Goal: Information Seeking & Learning: Check status

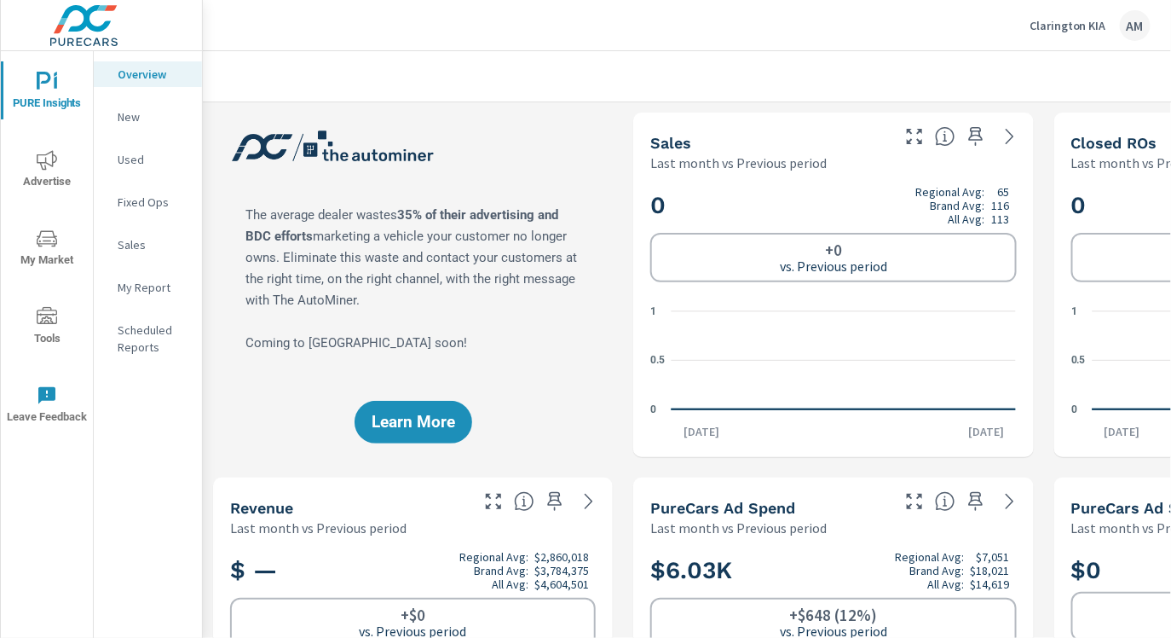
scroll to position [715, 0]
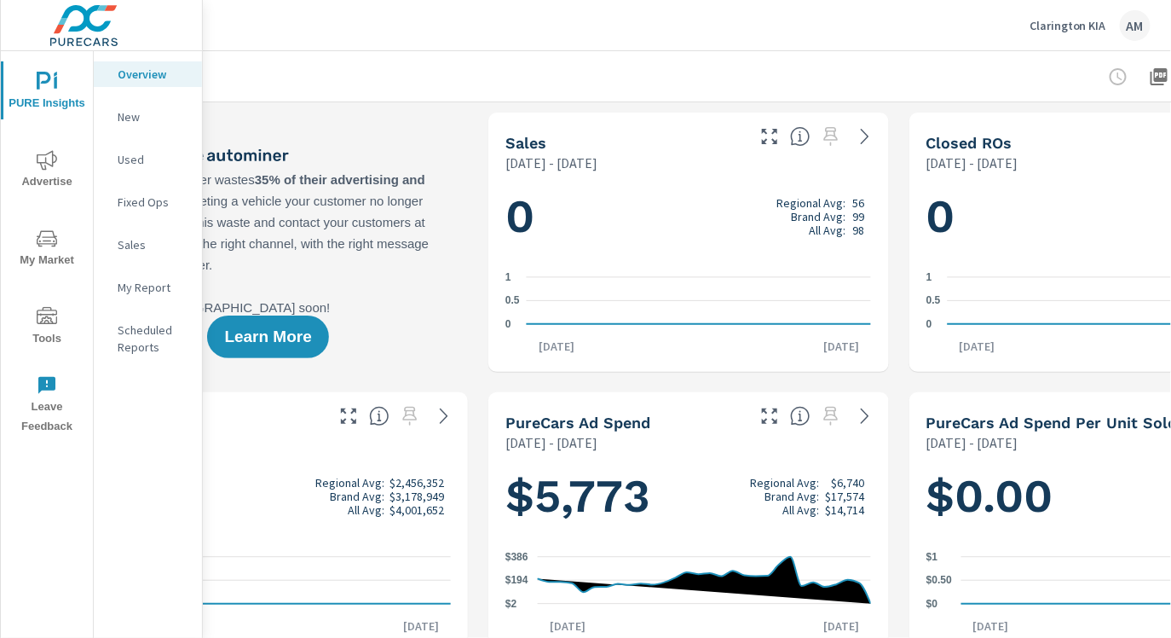
scroll to position [0, 159]
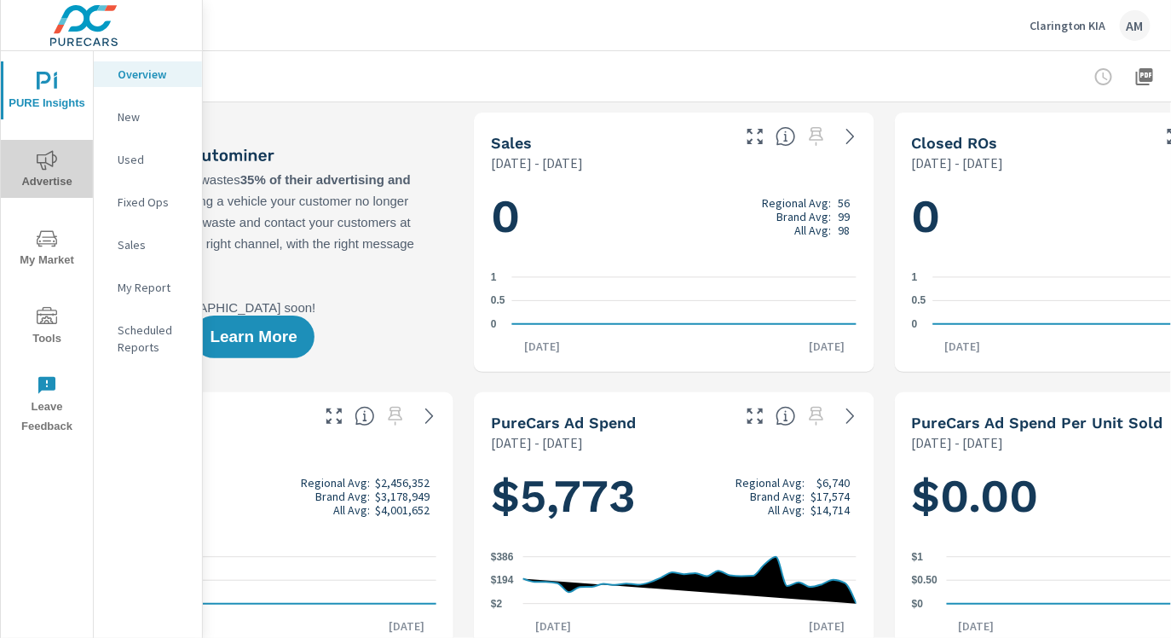
click at [59, 164] on span "Advertise" at bounding box center [47, 171] width 82 height 42
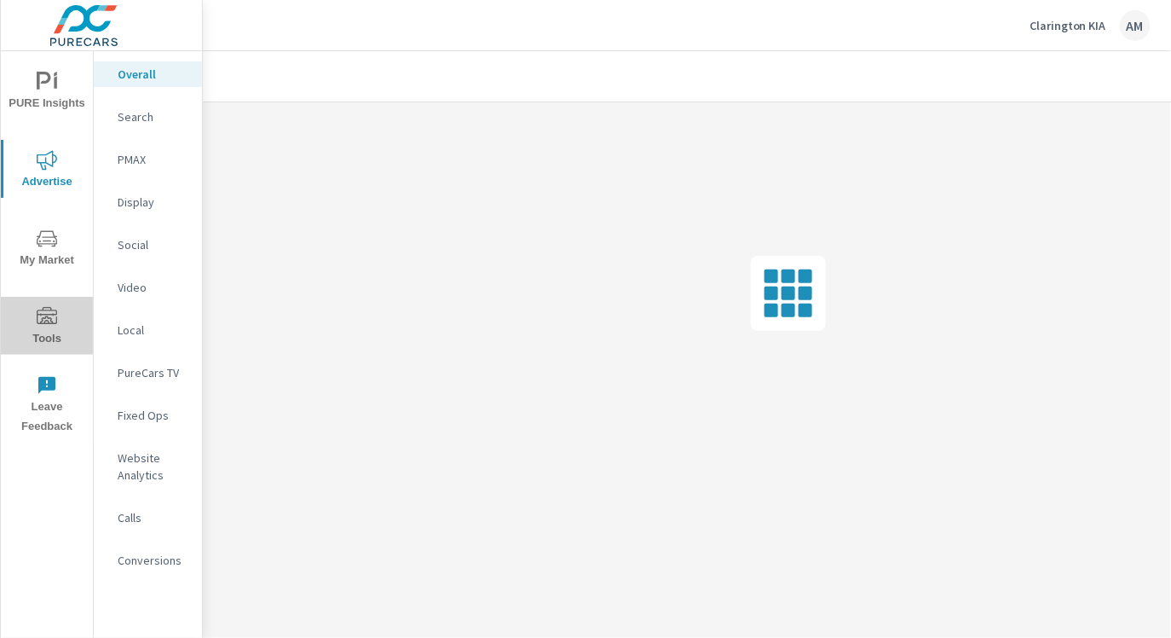
click at [48, 313] on icon "nav menu" at bounding box center [47, 317] width 20 height 20
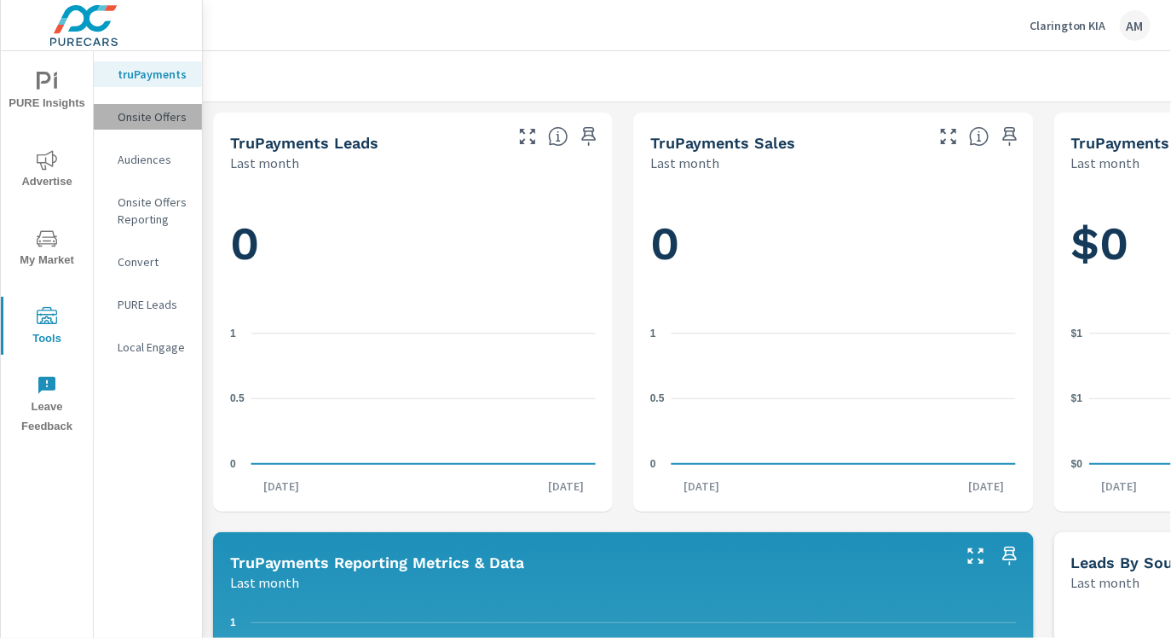
click at [157, 113] on p "Onsite Offers" at bounding box center [153, 116] width 71 height 17
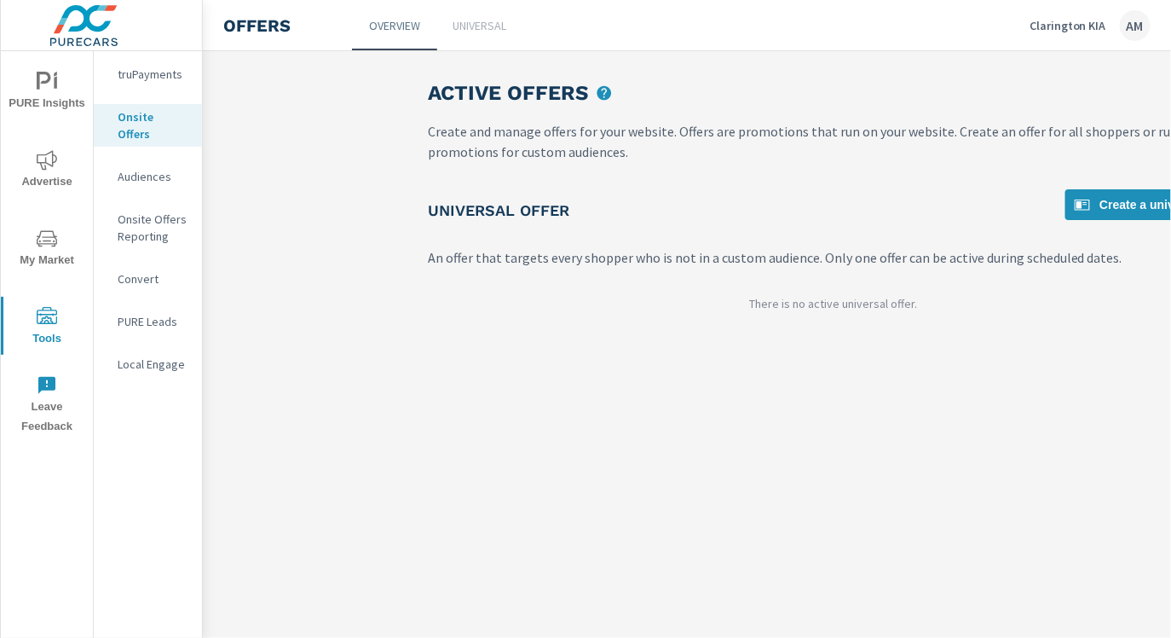
click at [153, 313] on p "PURE Leads" at bounding box center [153, 321] width 71 height 17
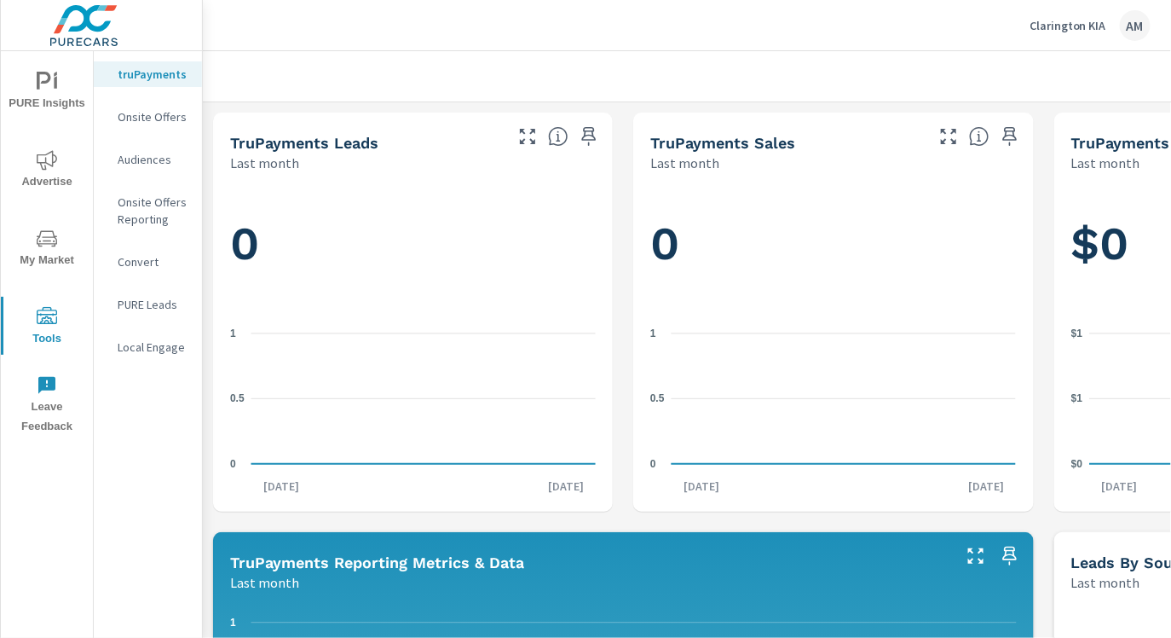
click at [49, 156] on icon "nav menu" at bounding box center [47, 160] width 20 height 20
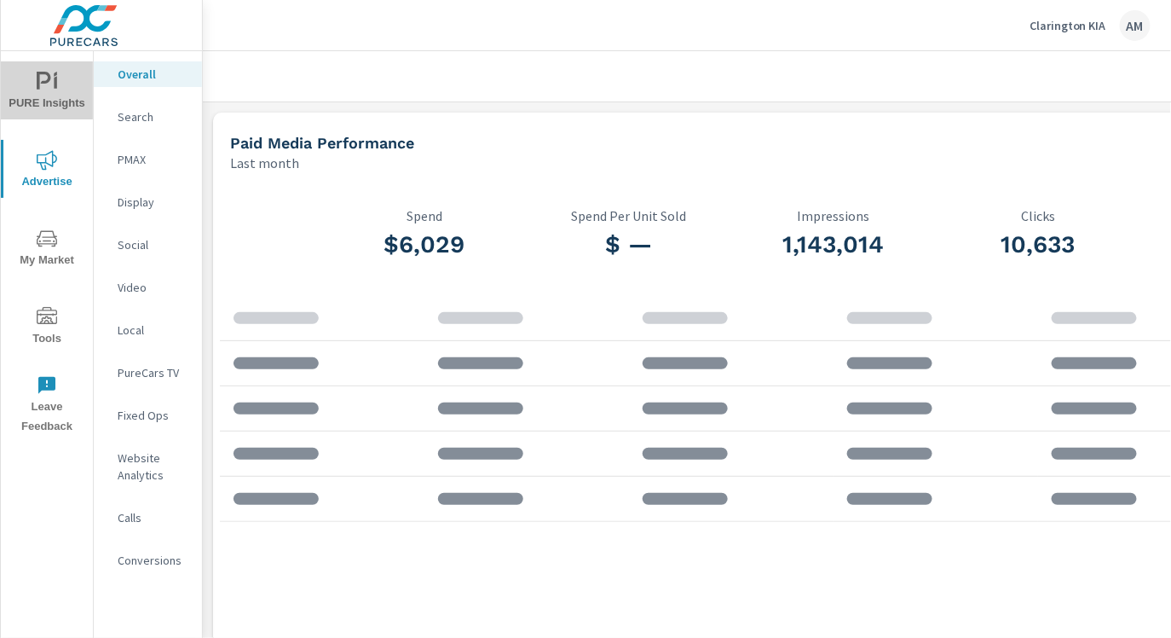
click at [49, 95] on span "PURE Insights" at bounding box center [47, 93] width 82 height 42
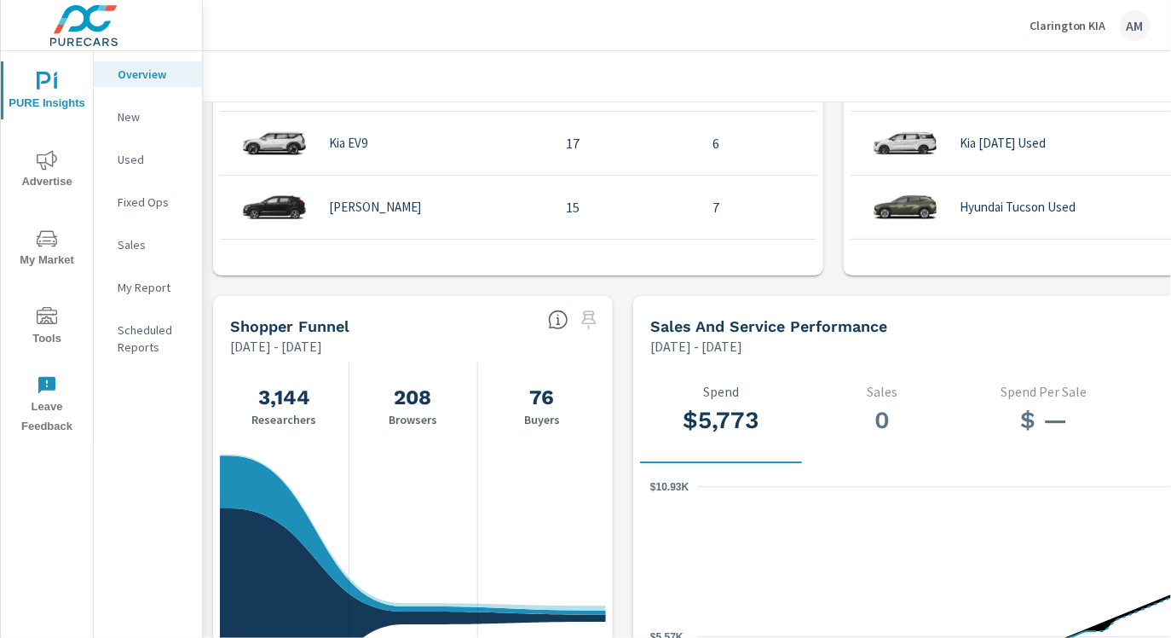
scroll to position [1499, 0]
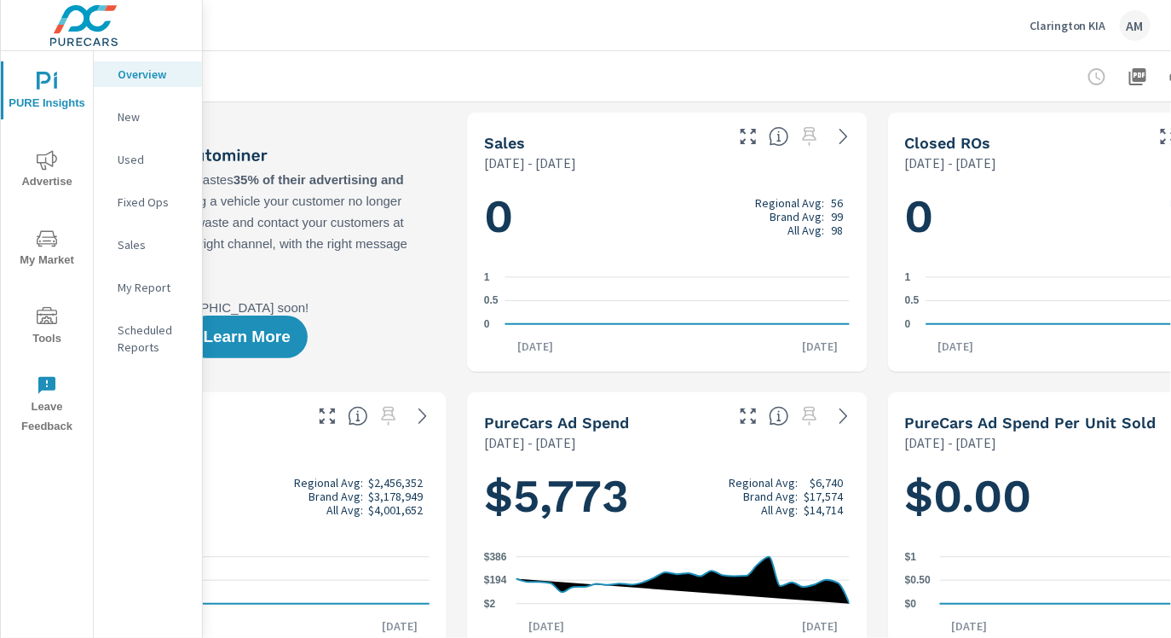
scroll to position [0, 292]
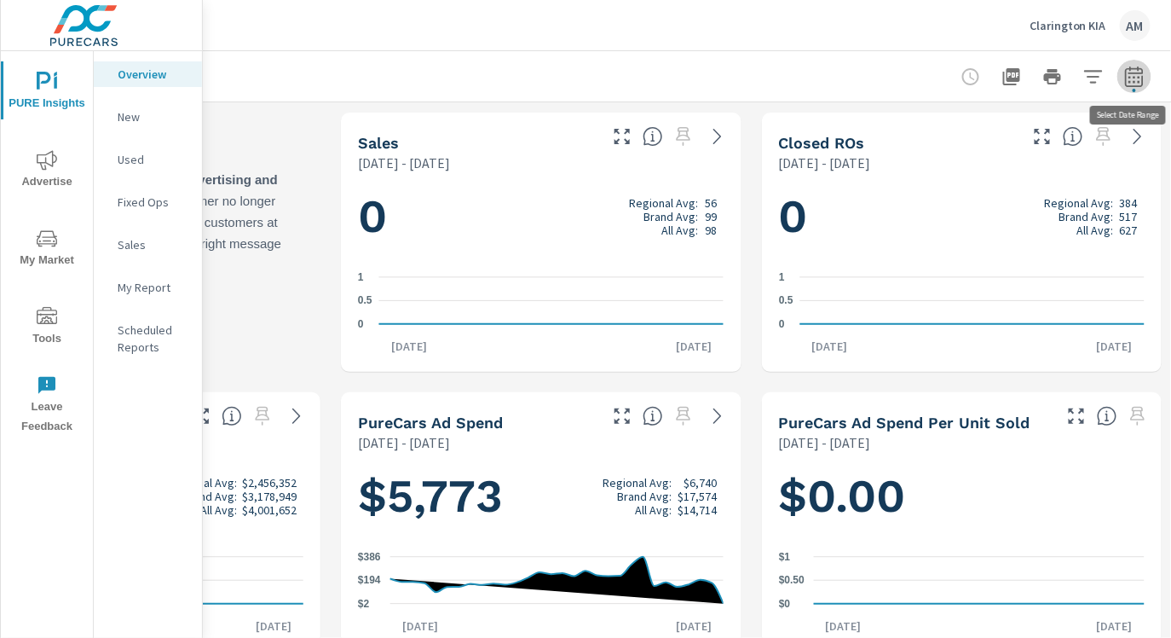
click at [1132, 75] on icon "button" at bounding box center [1134, 76] width 20 height 20
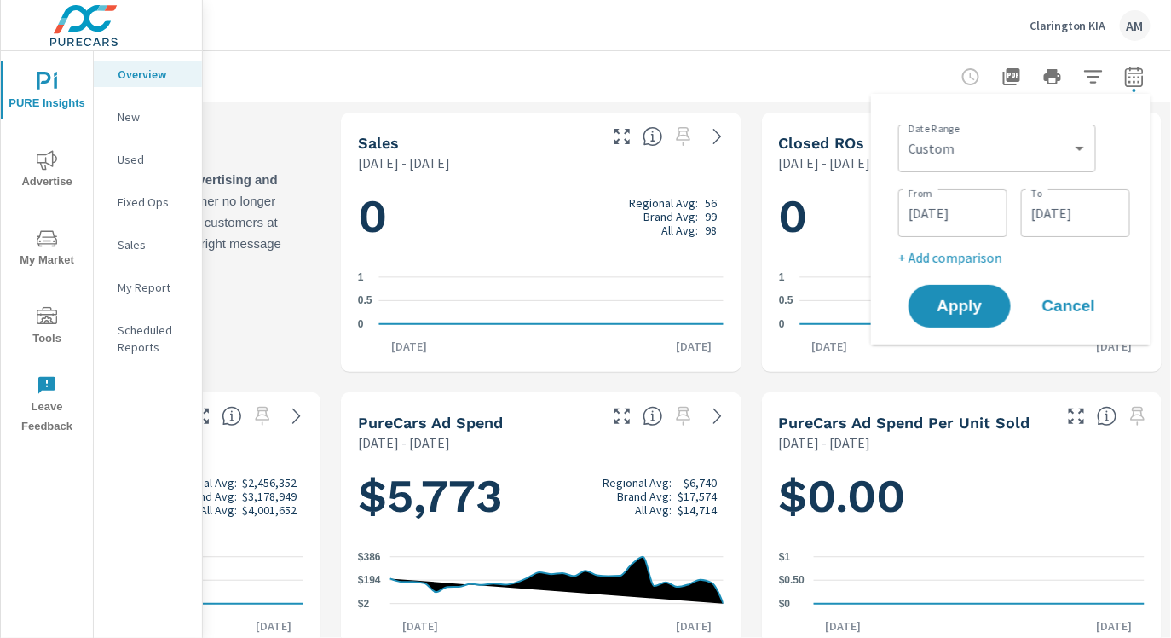
click at [985, 209] on input "[DATE]" at bounding box center [952, 213] width 95 height 34
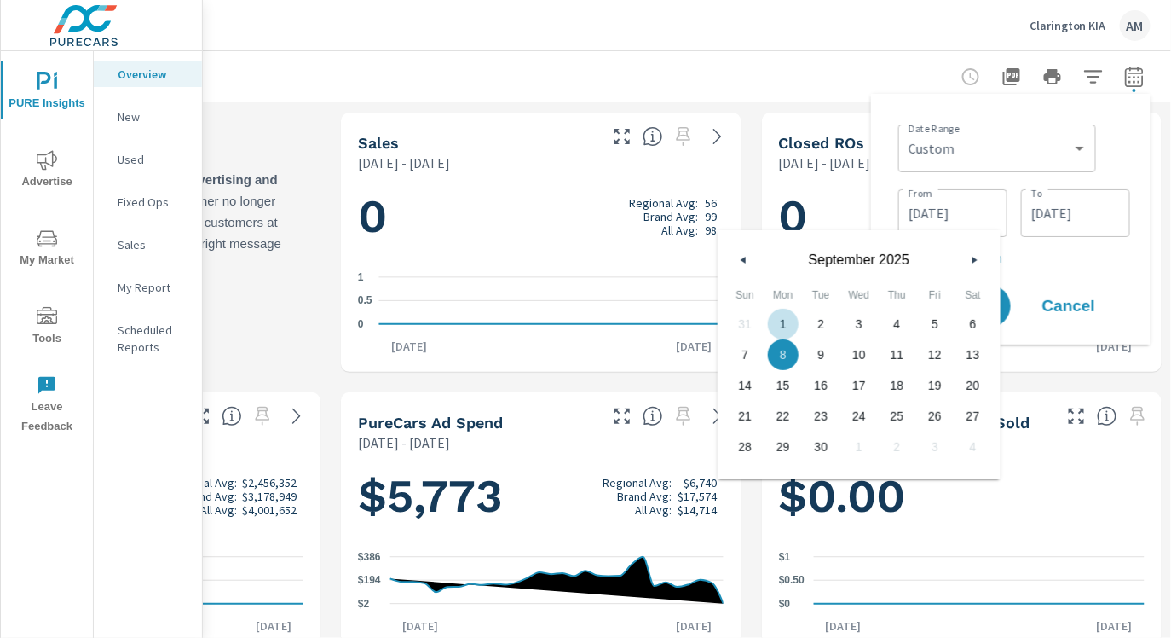
click at [781, 321] on span "1" at bounding box center [784, 324] width 38 height 22
type input "[DATE]"
click at [1061, 221] on input "[DATE]" at bounding box center [1075, 213] width 95 height 34
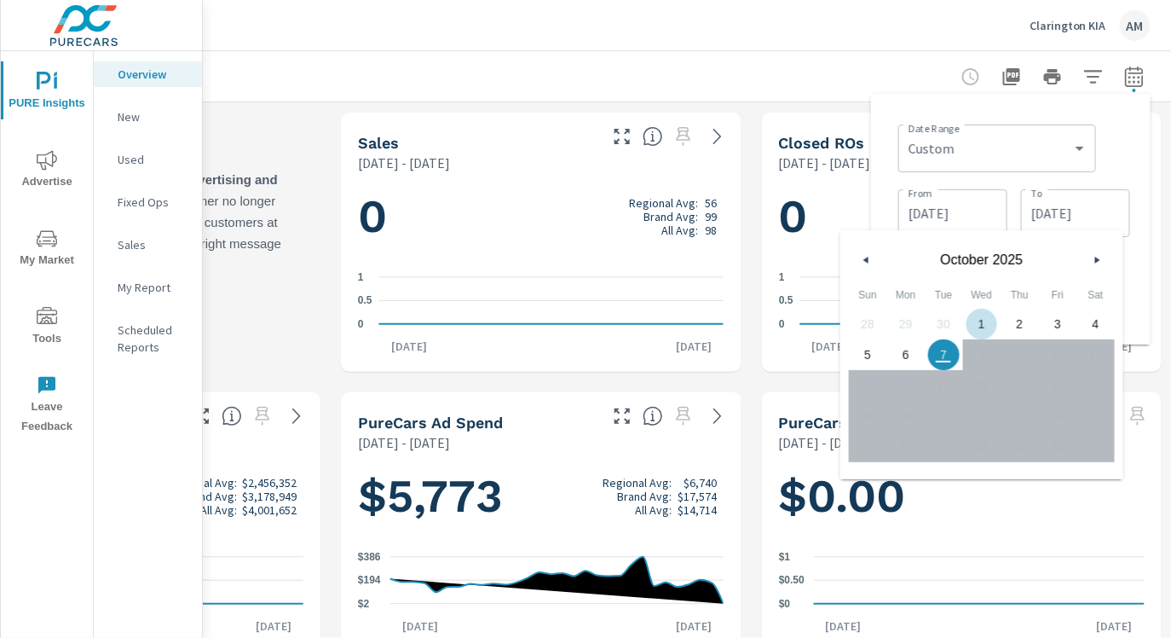
click at [864, 259] on icon "button" at bounding box center [864, 260] width 9 height 7
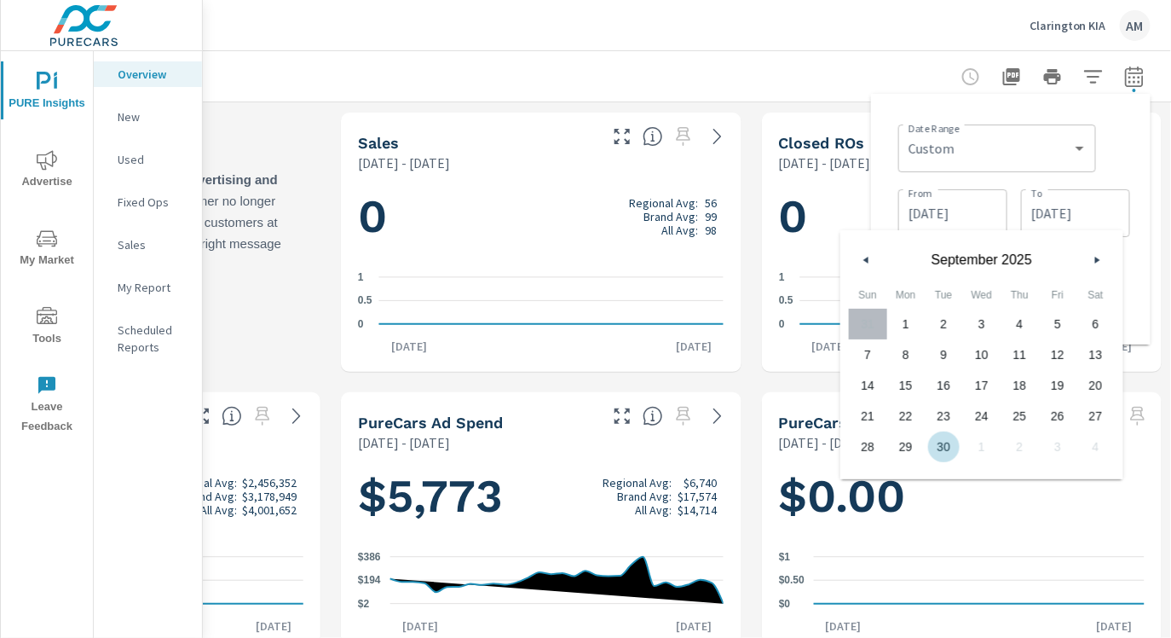
click at [944, 437] on span "30" at bounding box center [944, 447] width 38 height 22
type input "[DATE]"
click at [1119, 142] on div "Date Range Custom [DATE] Last week Last 7 days Last 14 days Last 30 days Last 4…" at bounding box center [1014, 147] width 232 height 58
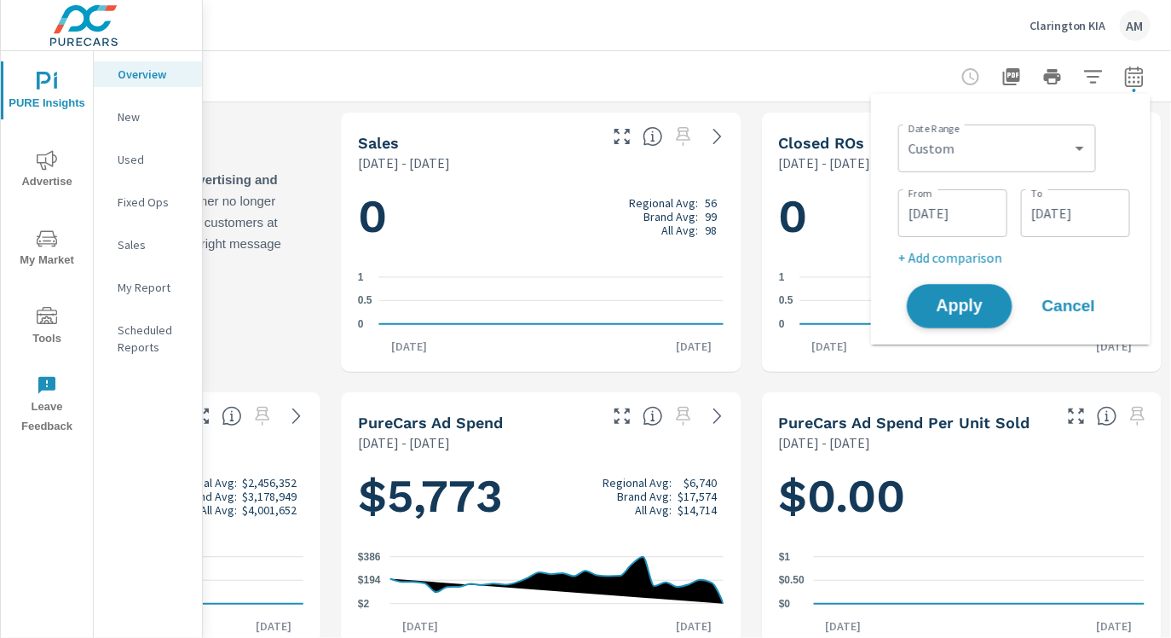
click at [956, 314] on span "Apply" at bounding box center [960, 306] width 70 height 16
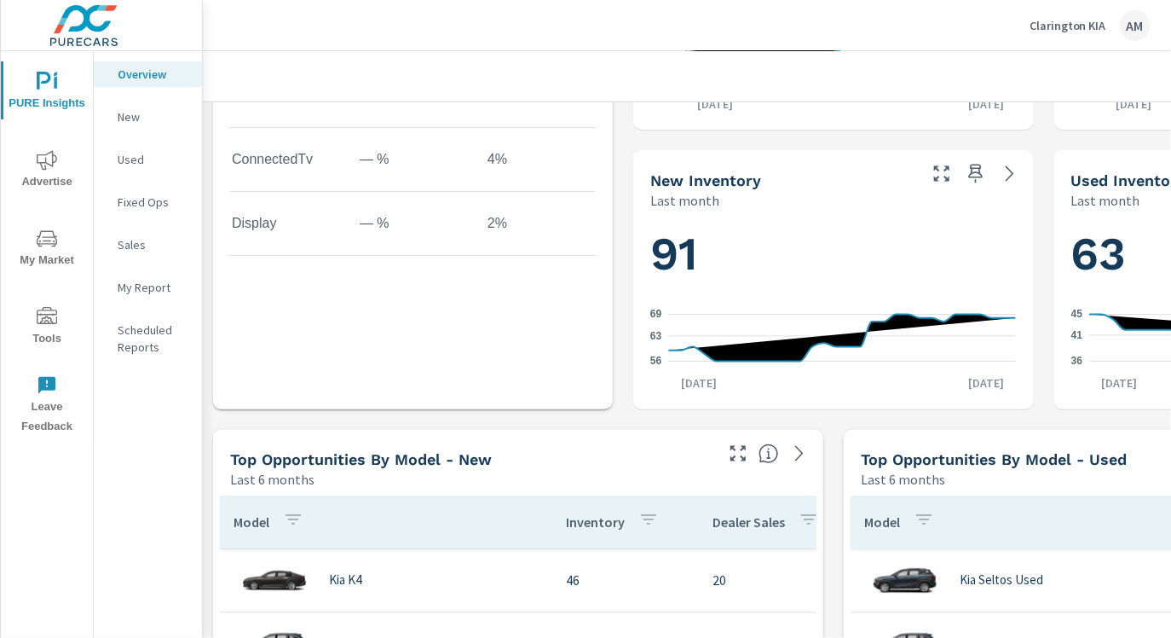
scroll to position [828, 0]
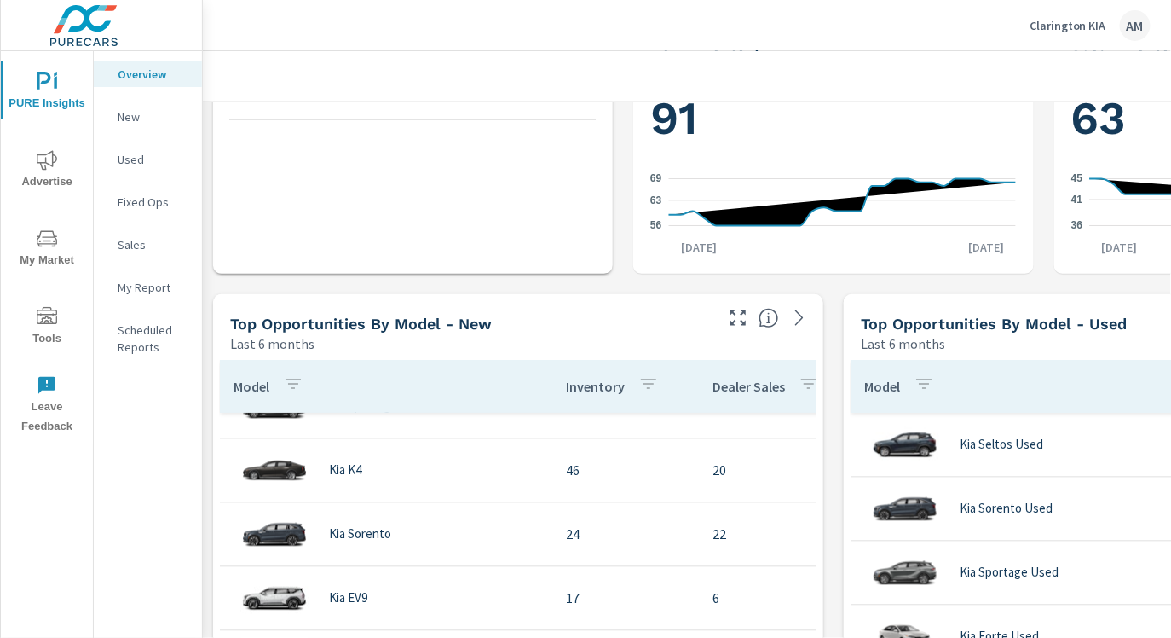
scroll to position [953, 0]
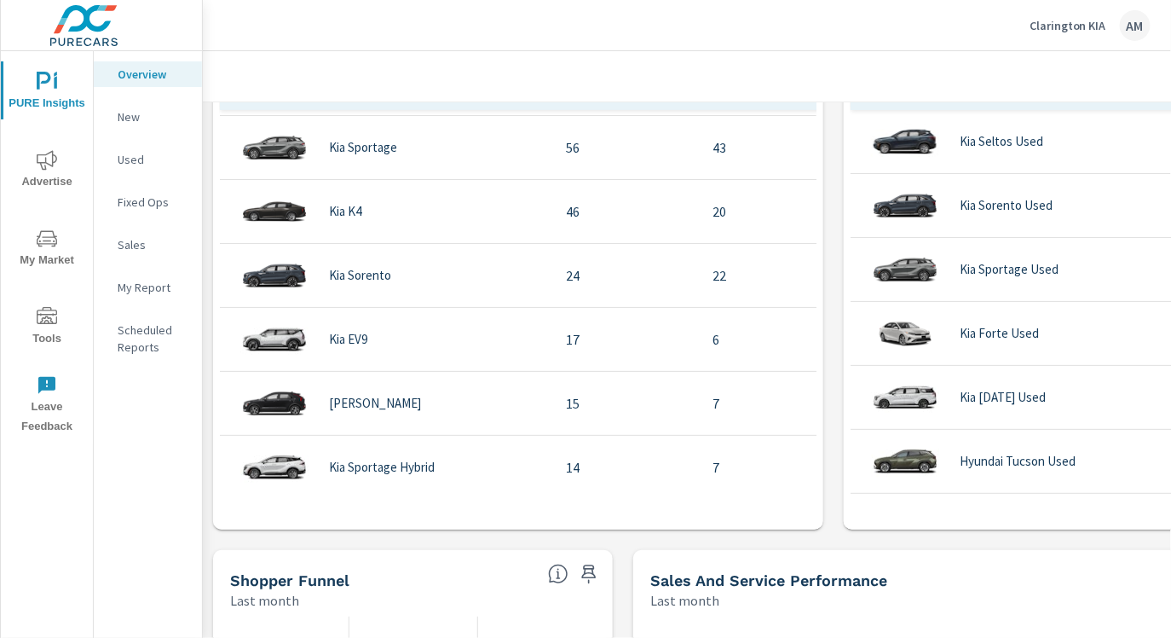
scroll to position [1250, 0]
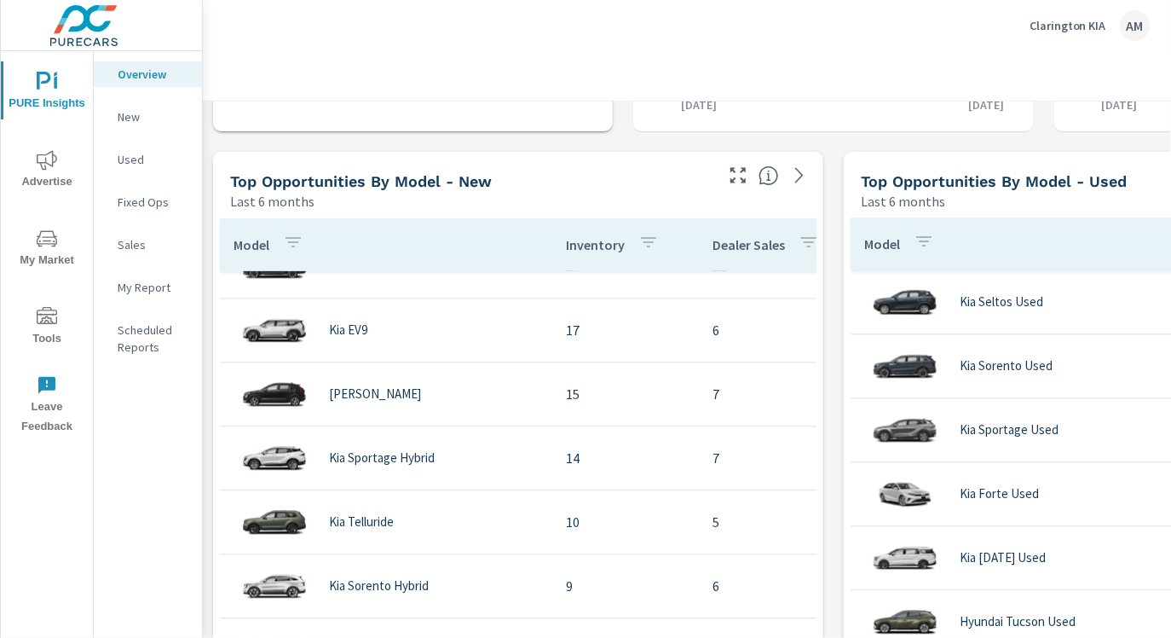
scroll to position [1068, 1]
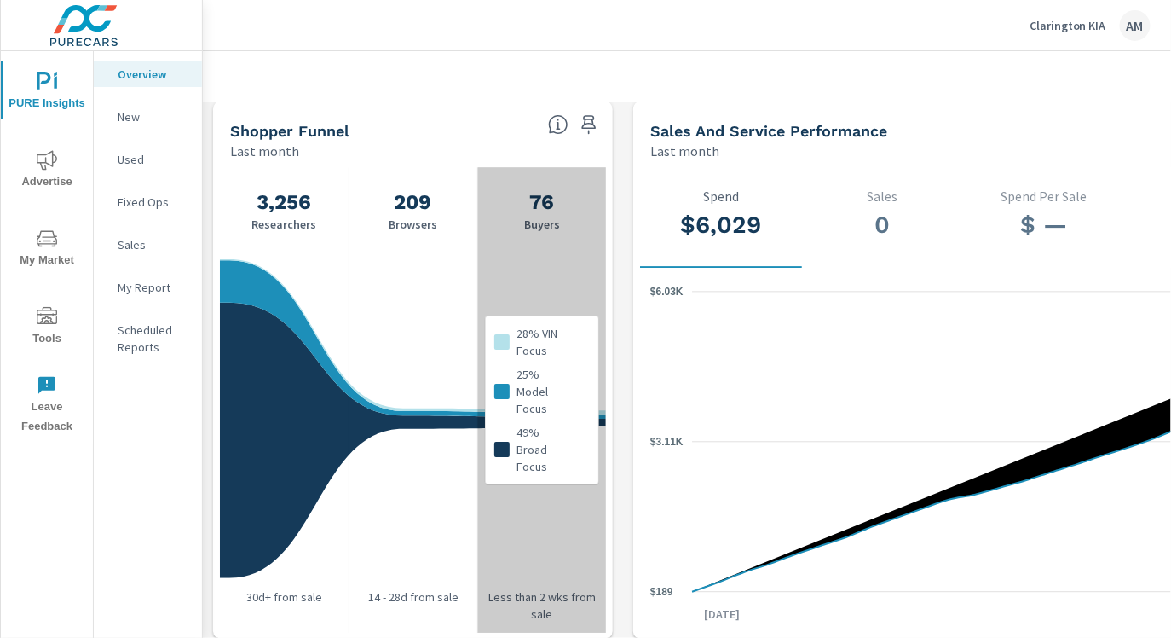
scroll to position [1681, 1]
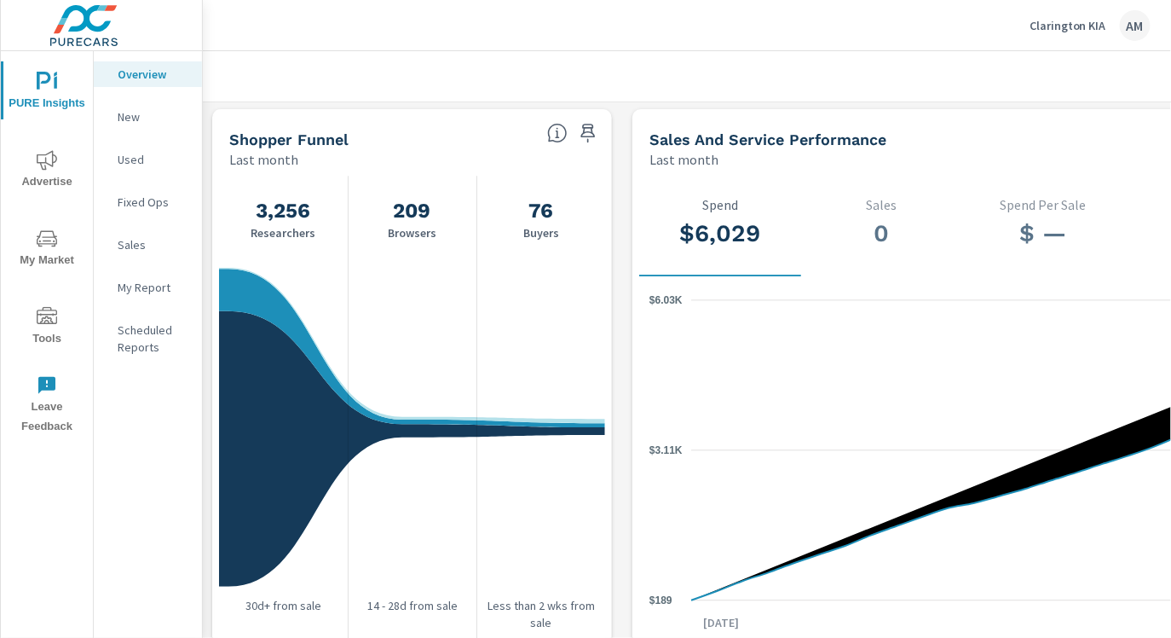
click at [555, 136] on icon at bounding box center [557, 133] width 20 height 20
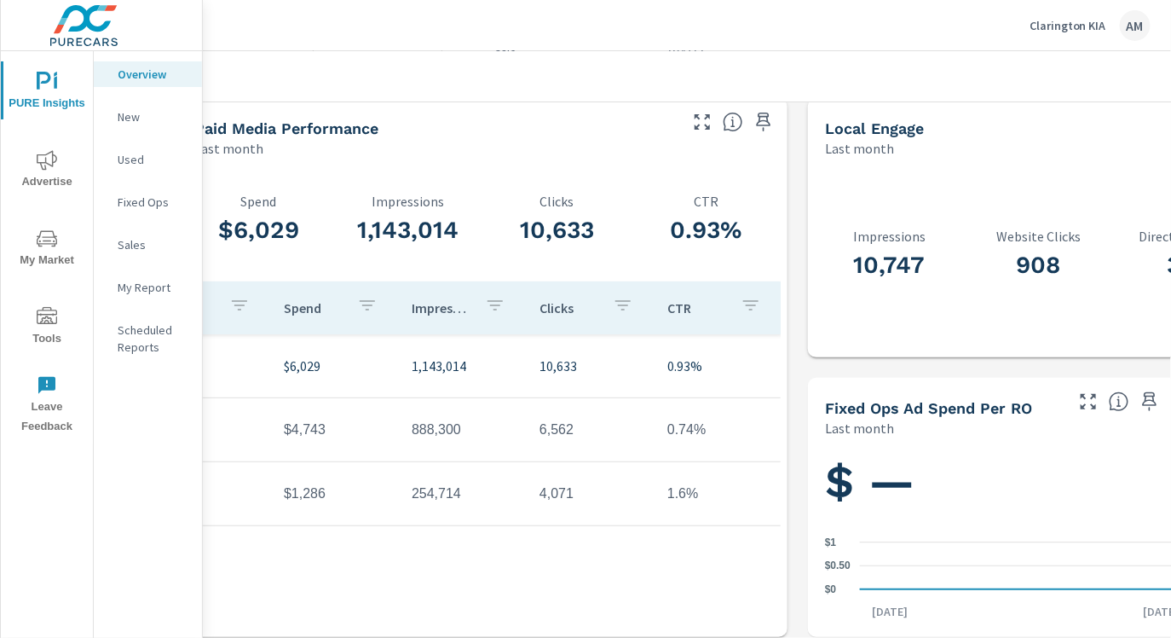
scroll to position [2251, 0]
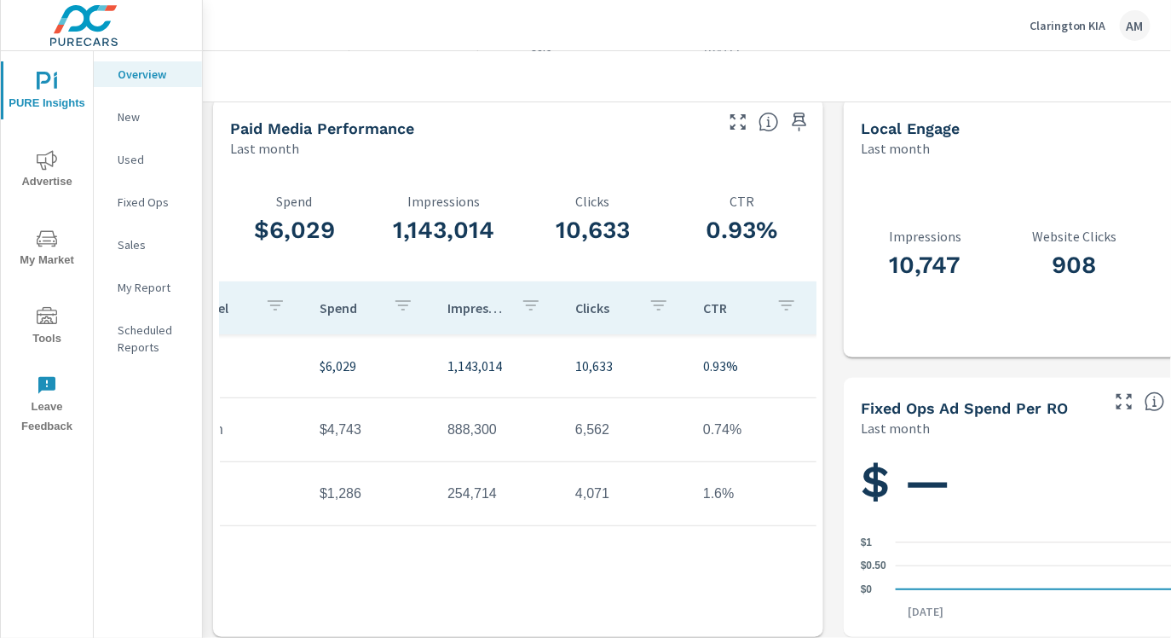
click at [158, 284] on p "My Report" at bounding box center [153, 287] width 71 height 17
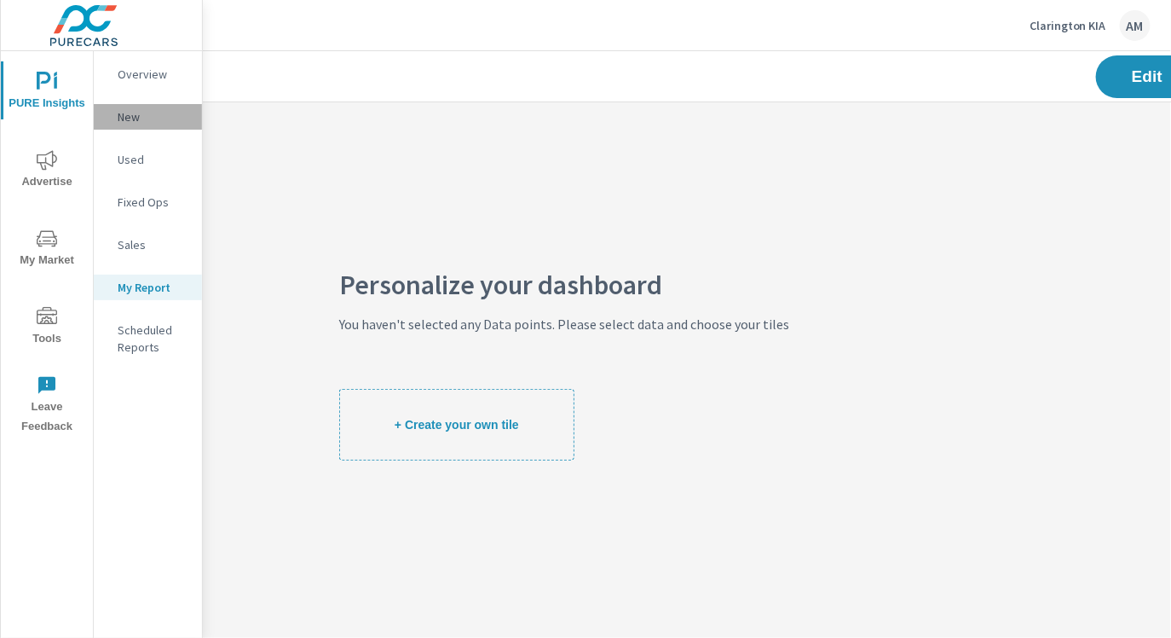
click at [133, 123] on p "New" at bounding box center [153, 116] width 71 height 17
